Goal: Task Accomplishment & Management: Complete application form

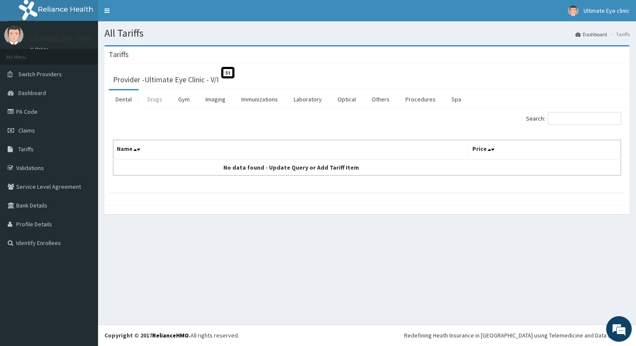
click at [158, 102] on link "Drugs" at bounding box center [155, 99] width 29 height 18
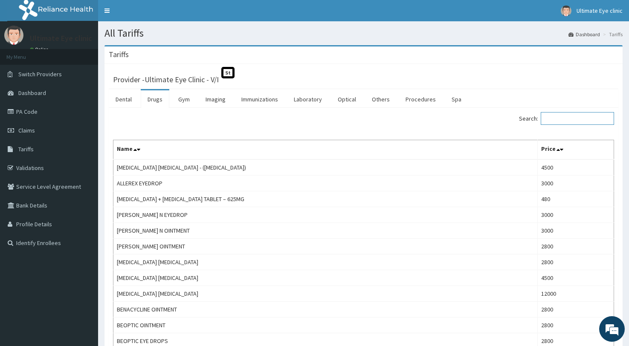
click at [577, 118] on input "Search:" at bounding box center [577, 118] width 73 height 13
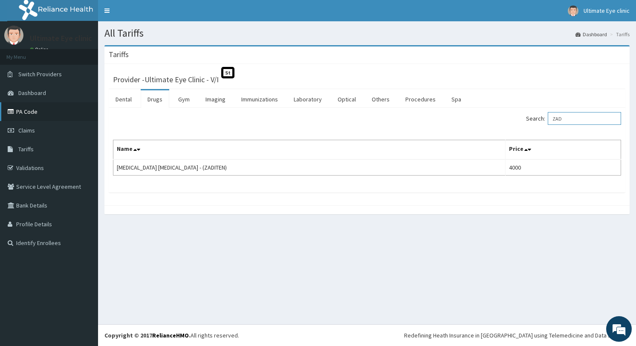
type input "ZAD"
click at [35, 112] on link "PA Code" at bounding box center [49, 111] width 98 height 19
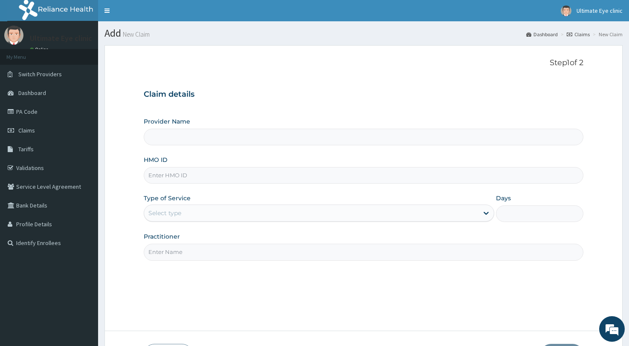
type input "Ultimate Eye Clinic - V/I"
drag, startPoint x: 199, startPoint y: 178, endPoint x: 197, endPoint y: 166, distance: 13.1
click at [199, 178] on input "HMO ID" at bounding box center [364, 175] width 440 height 17
type input "ABP/10186/A"
click at [239, 214] on div "Select type" at bounding box center [311, 213] width 334 height 14
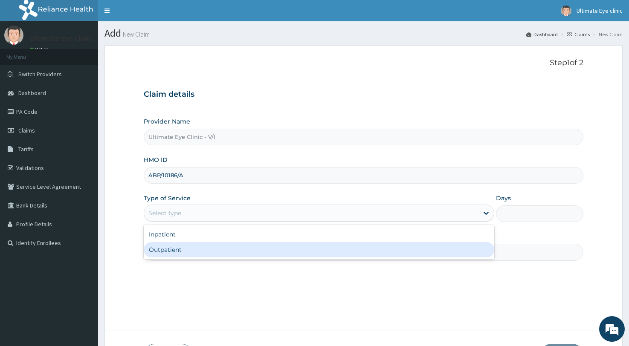
click at [194, 250] on div "Outpatient" at bounding box center [319, 249] width 351 height 15
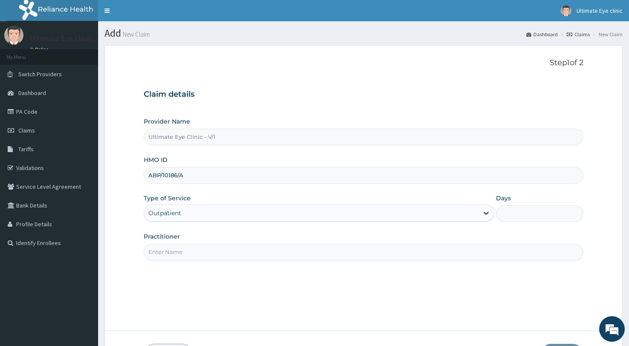
type input "1"
click at [359, 258] on input "Practitioner" at bounding box center [364, 252] width 440 height 17
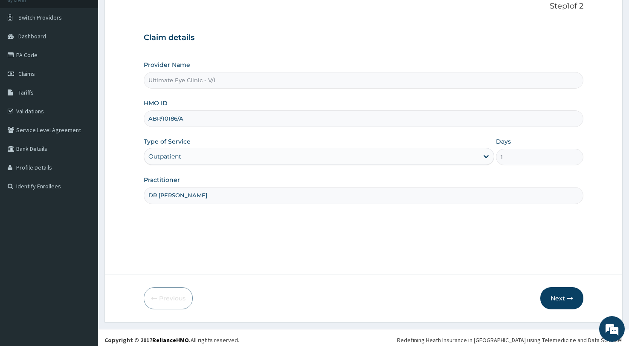
scroll to position [61, 0]
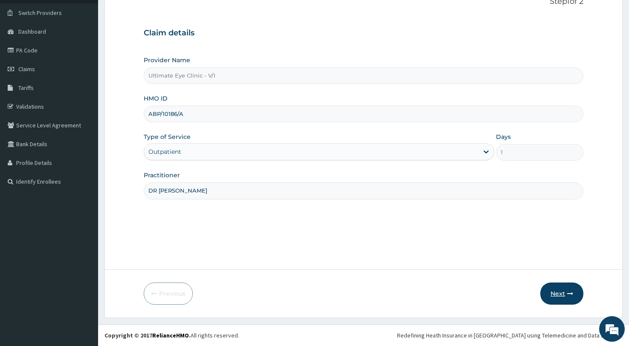
type input "DR ESTHORIA"
click at [563, 292] on button "Next" at bounding box center [561, 294] width 43 height 22
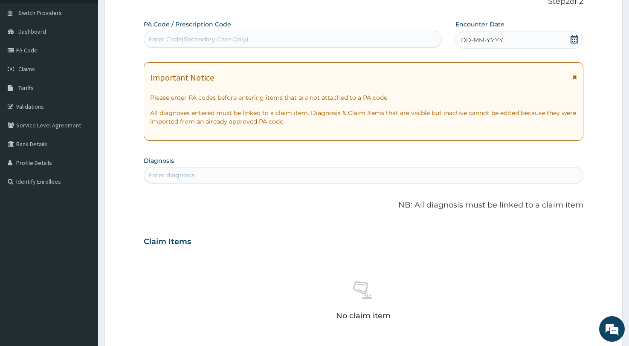
click at [269, 39] on div "Enter Code(Secondary Care Only)" at bounding box center [292, 39] width 297 height 14
drag, startPoint x: 269, startPoint y: 39, endPoint x: 235, endPoint y: 39, distance: 33.7
click at [235, 39] on div "Enter Code(Secondary Care Only)" at bounding box center [198, 39] width 100 height 9
paste input "PA/08E2DF"
type input "PA/08E2DF"
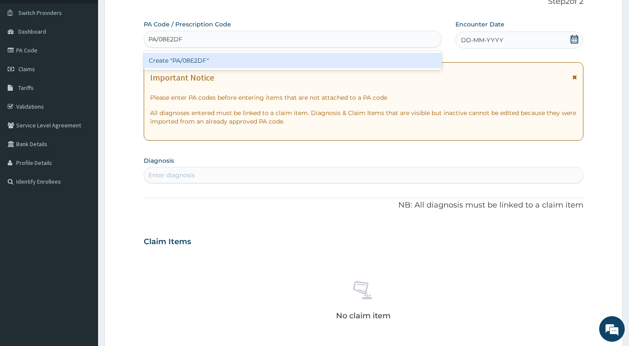
click at [262, 62] on div "Create "PA/08E2DF"" at bounding box center [293, 60] width 298 height 15
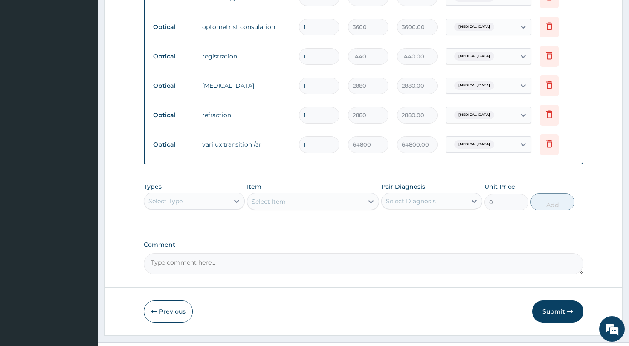
scroll to position [405, 0]
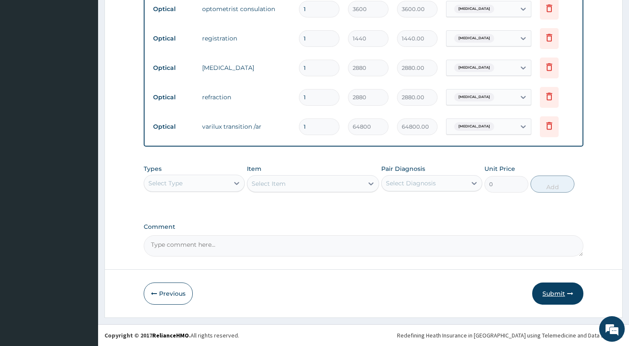
click at [568, 294] on icon "button" at bounding box center [570, 294] width 6 height 6
